Goal: Communication & Community: Answer question/provide support

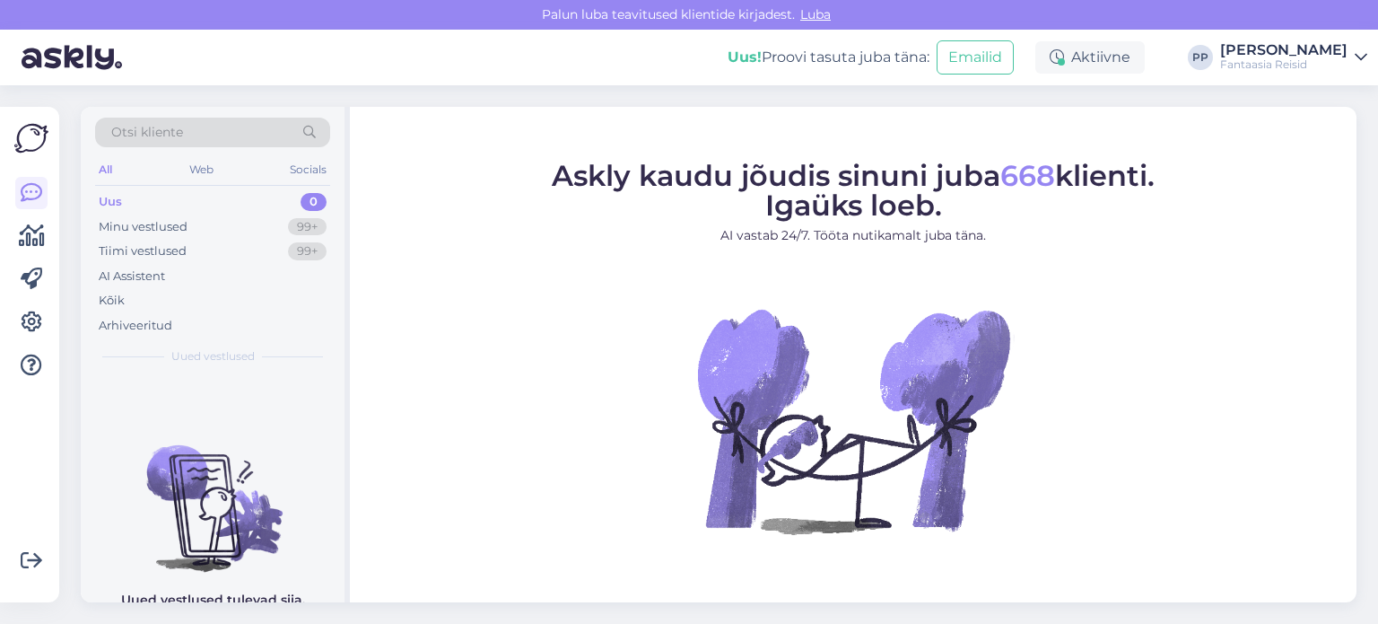
click at [187, 211] on div "Uus 0" at bounding box center [212, 201] width 235 height 25
click at [180, 226] on div "Minu vestlused" at bounding box center [143, 227] width 89 height 18
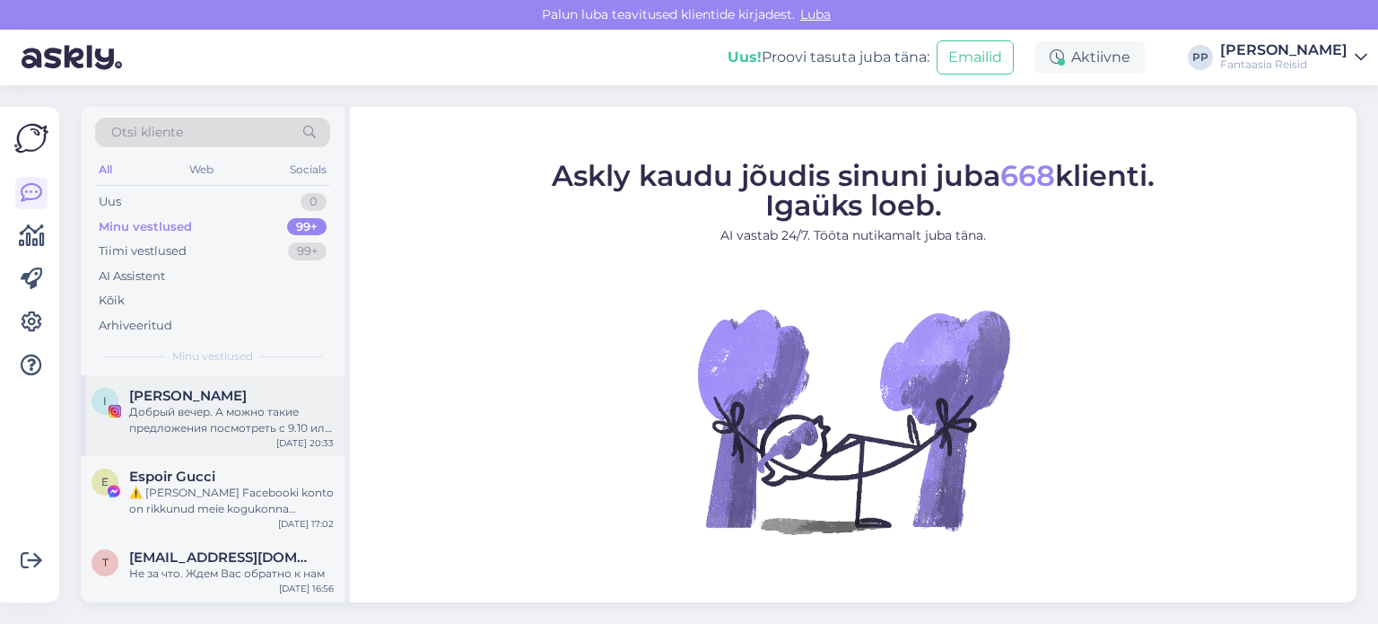
click at [227, 398] on div "[PERSON_NAME]" at bounding box center [231, 396] width 205 height 16
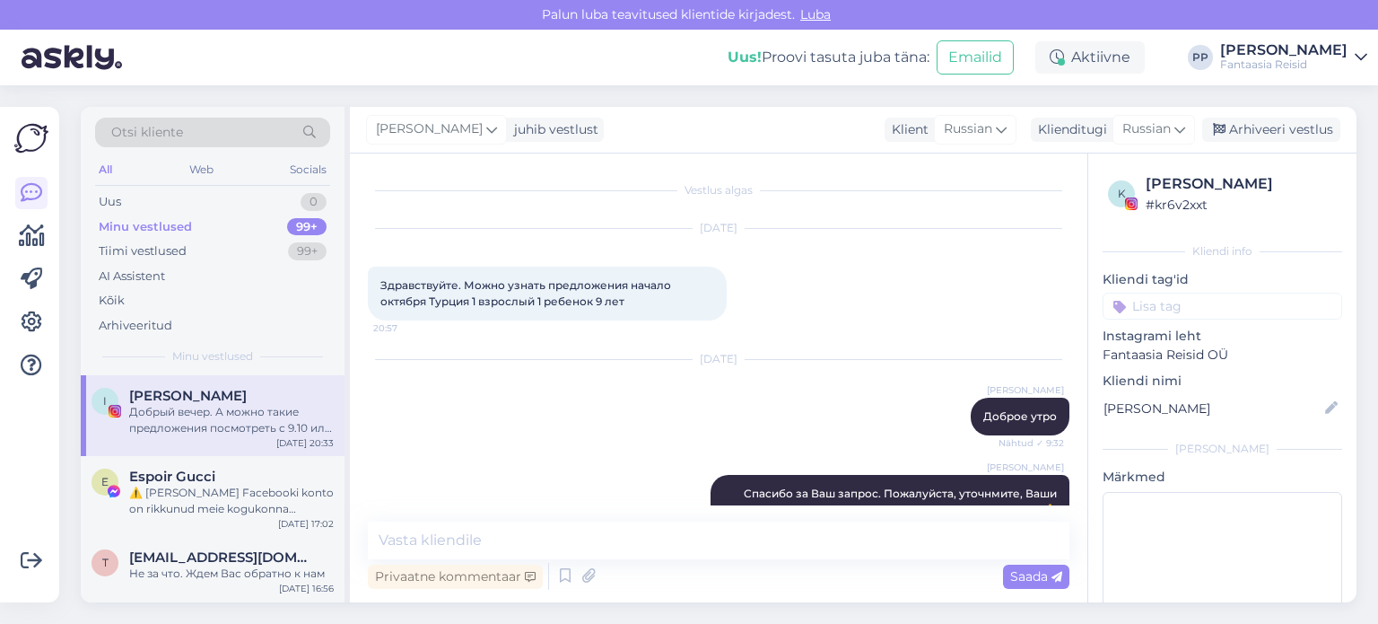
scroll to position [422, 0]
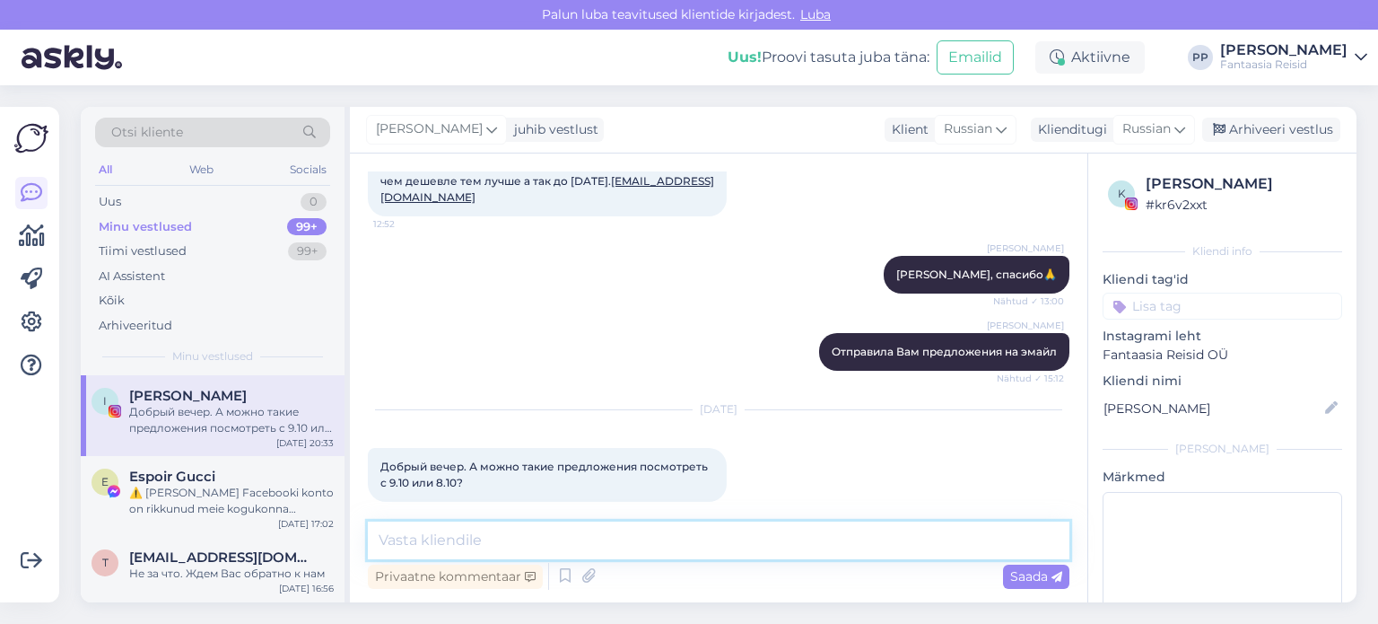
click at [584, 533] on textarea at bounding box center [719, 540] width 702 height 38
type textarea "Добрый день"
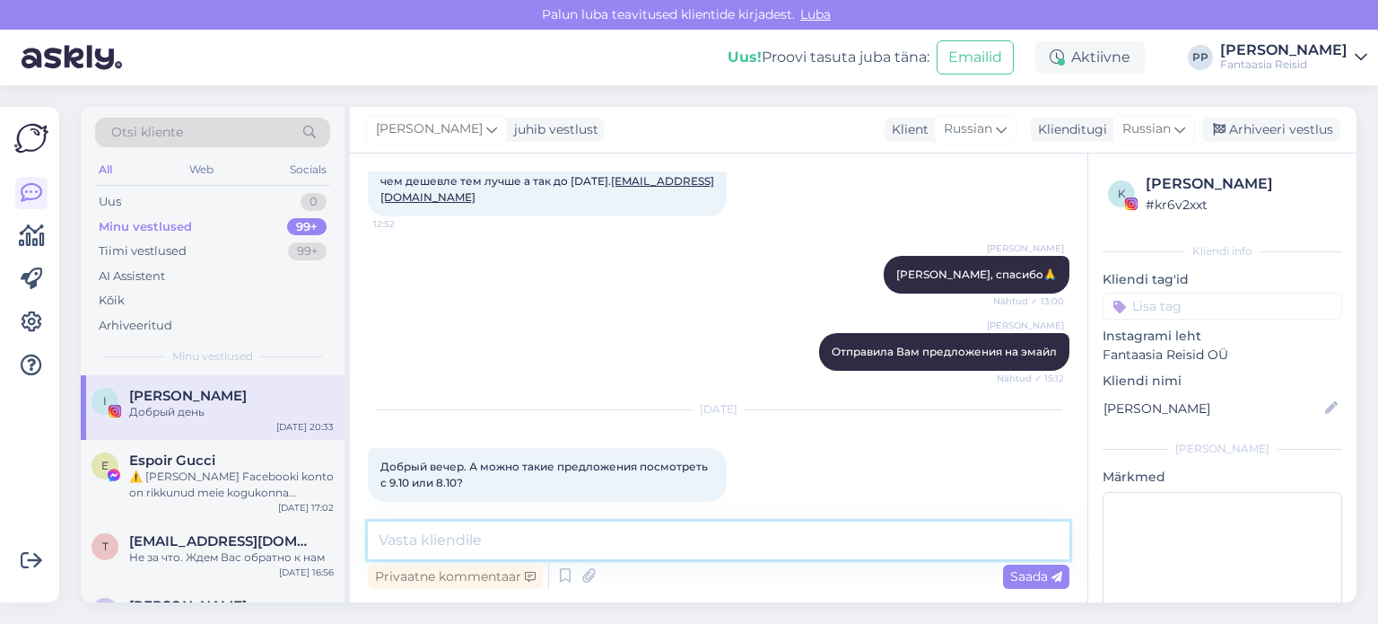
scroll to position [537, 0]
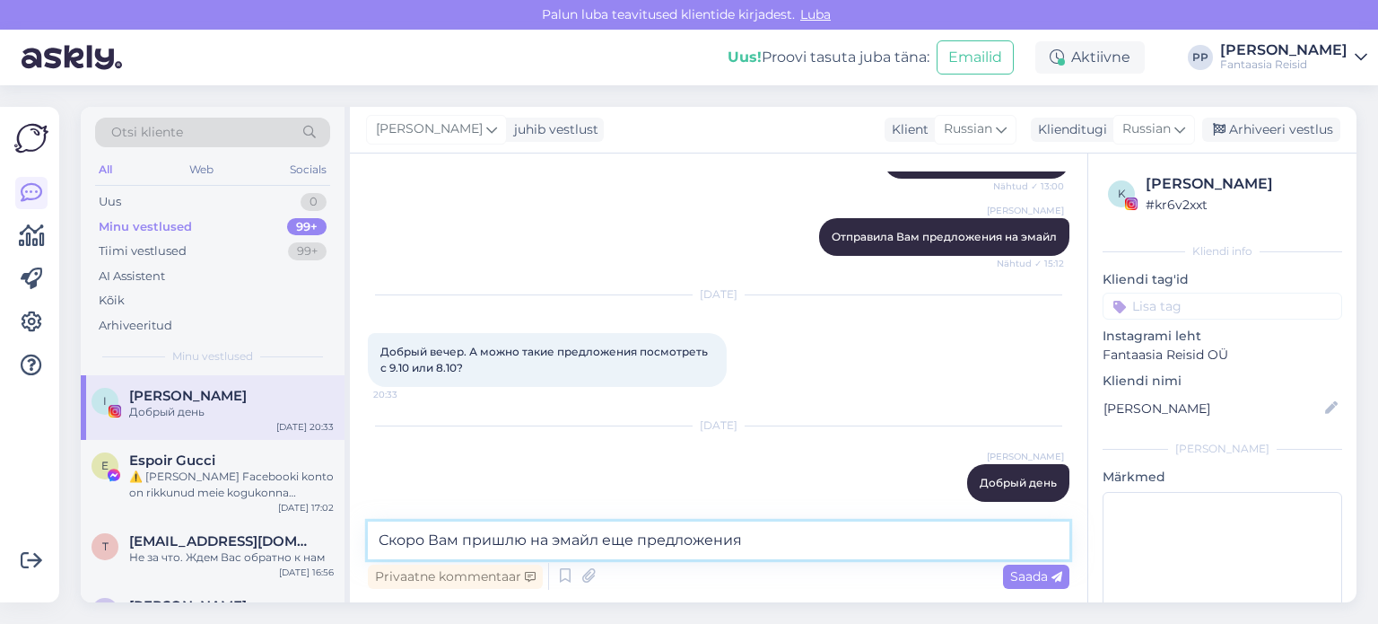
type textarea "Скоро Вам пришлю на эмайл еще предложения)"
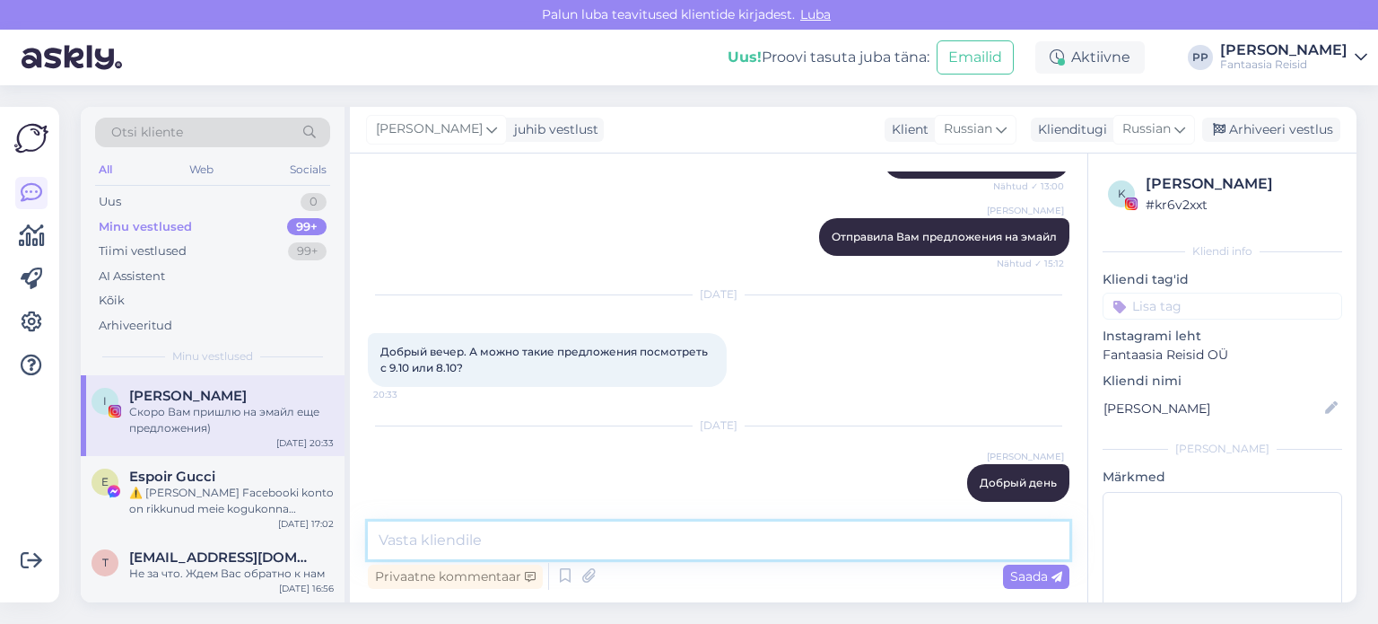
scroll to position [614, 0]
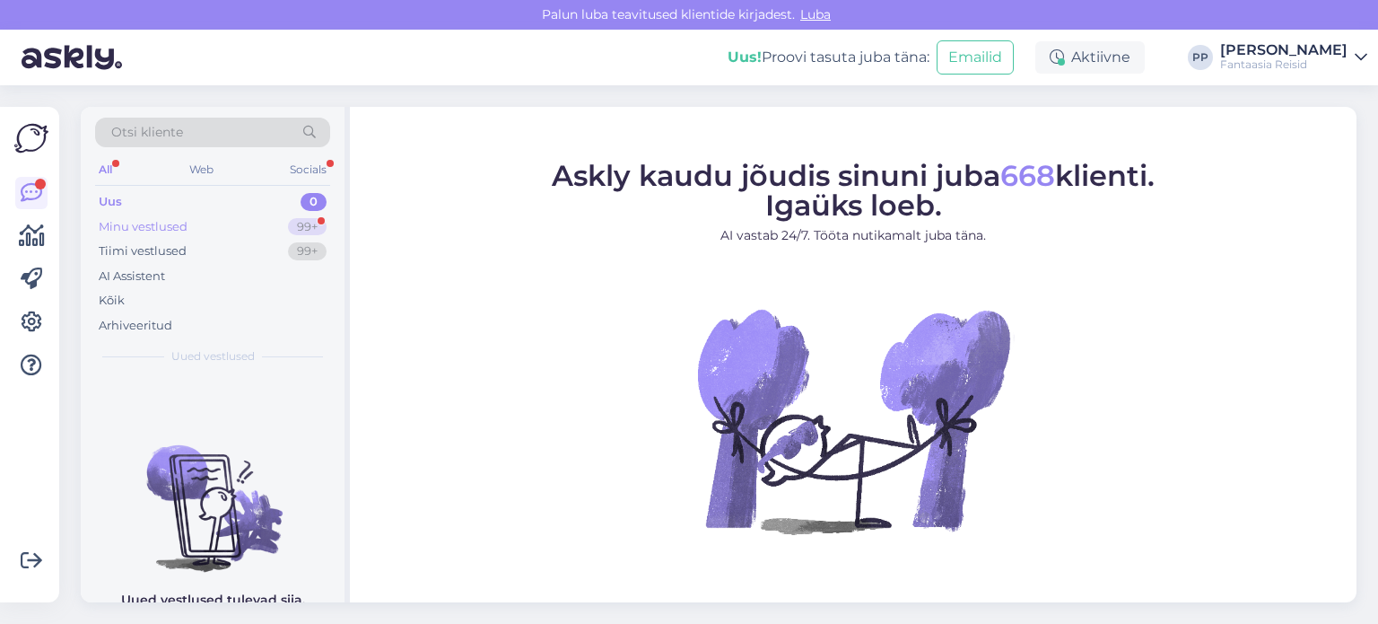
click at [144, 232] on div "Minu vestlused" at bounding box center [143, 227] width 89 height 18
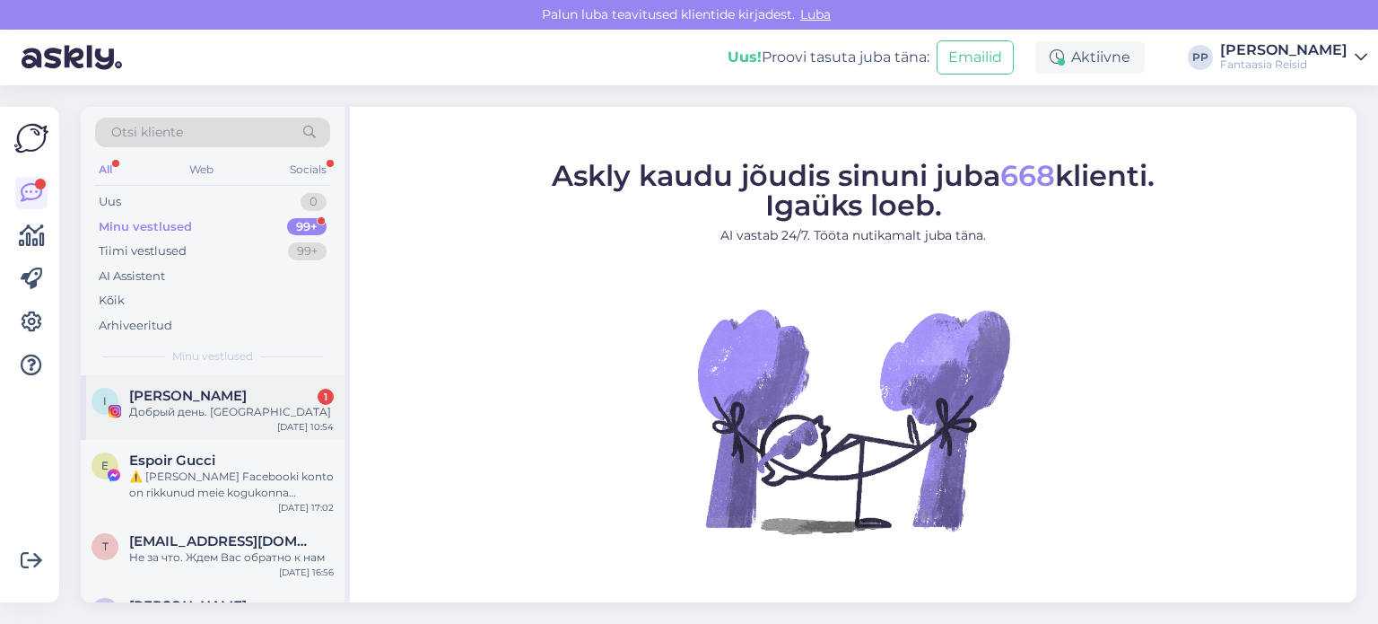
click at [240, 405] on div "Добрый день. Спасибо" at bounding box center [231, 412] width 205 height 16
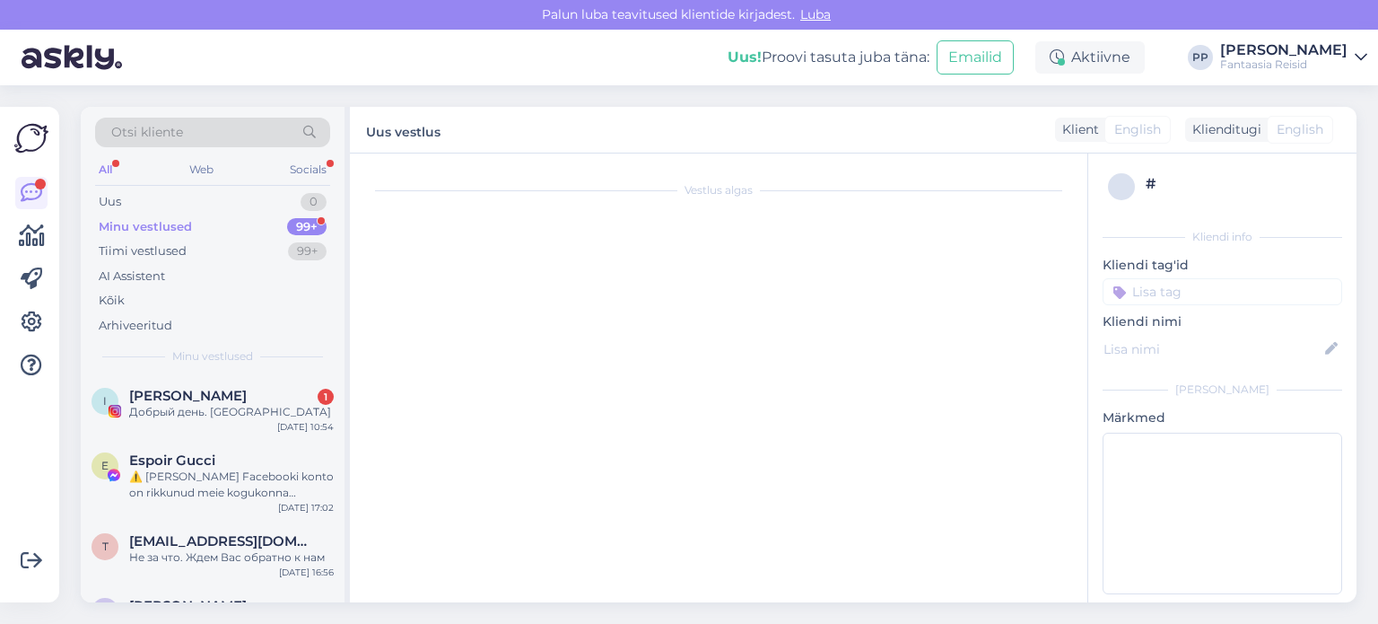
scroll to position [691, 0]
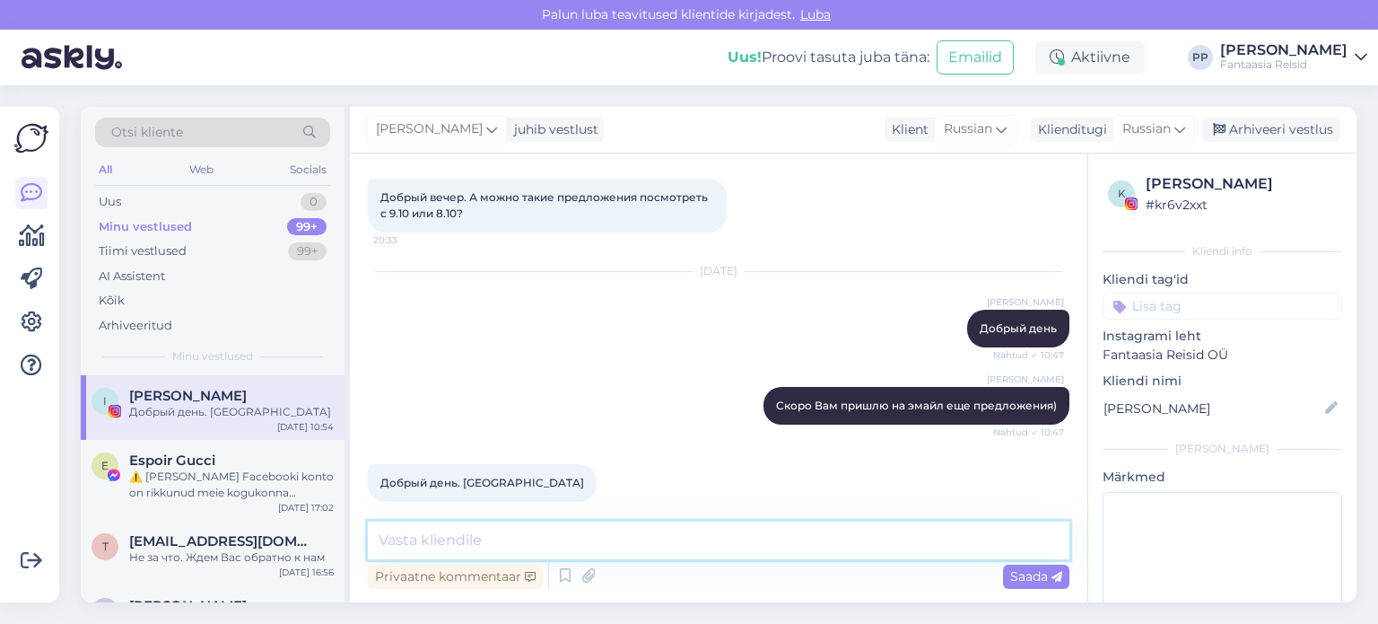
click at [477, 538] on textarea at bounding box center [719, 540] width 702 height 38
type textarea "Не за что)"
